Goal: Task Accomplishment & Management: Use online tool/utility

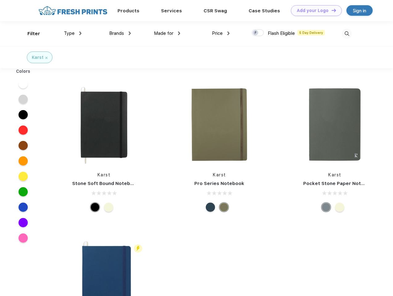
scroll to position [0, 0]
click at [314, 10] on link "Add your Logo Design Tool" at bounding box center [316, 10] width 51 height 11
click at [0, 0] on div "Design Tool" at bounding box center [0, 0] width 0 height 0
click at [331, 10] on link "Add your Logo Design Tool" at bounding box center [316, 10] width 51 height 11
click at [30, 34] on div "Filter" at bounding box center [33, 33] width 13 height 7
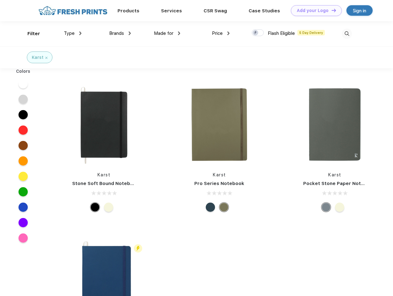
click at [73, 33] on span "Type" at bounding box center [69, 34] width 11 height 6
click at [120, 33] on span "Brands" at bounding box center [116, 34] width 15 height 6
click at [167, 33] on span "Made for" at bounding box center [163, 34] width 19 height 6
click at [221, 33] on span "Price" at bounding box center [217, 34] width 11 height 6
click at [258, 33] on div at bounding box center [258, 32] width 12 height 7
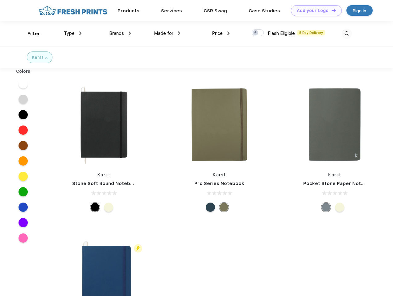
click at [256, 33] on input "checkbox" at bounding box center [254, 31] width 4 height 4
checkbox input "true"
